Goal: Check status: Check status

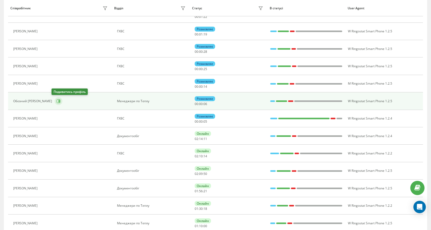
scroll to position [112, 0]
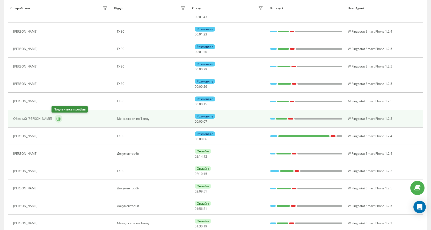
click at [56, 119] on icon at bounding box center [58, 119] width 4 height 4
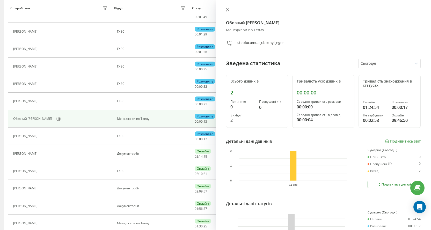
click at [230, 8] on button at bounding box center [227, 10] width 7 height 5
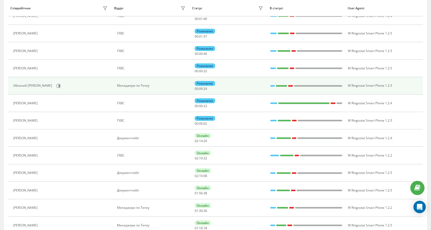
scroll to position [130, 0]
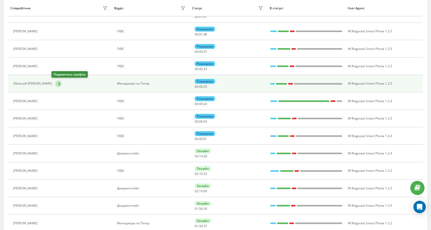
click at [59, 83] on icon at bounding box center [59, 83] width 1 height 3
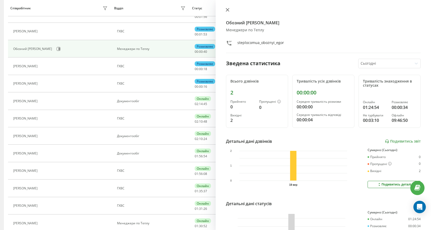
click at [228, 10] on icon at bounding box center [227, 9] width 3 height 3
